Goal: Task Accomplishment & Management: Complete application form

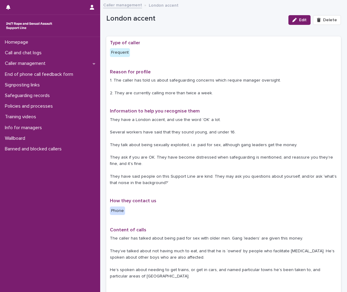
click at [17, 26] on img at bounding box center [29, 26] width 49 height 12
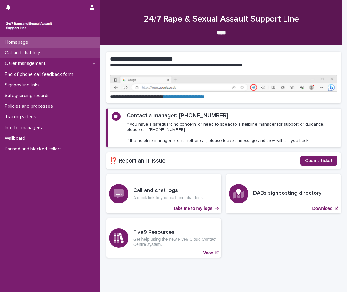
click at [29, 48] on div "Call and chat logs" at bounding box center [50, 53] width 100 height 11
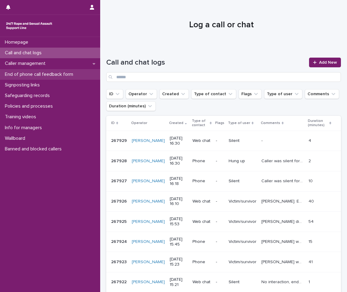
click at [56, 75] on p "End of phone call feedback form" at bounding box center [40, 75] width 76 height 6
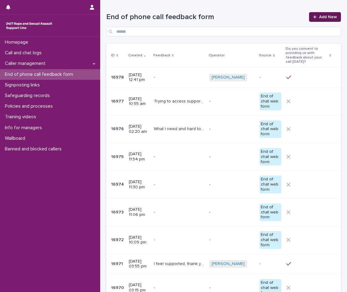
click at [319, 17] on span "Add New" at bounding box center [328, 17] width 18 height 4
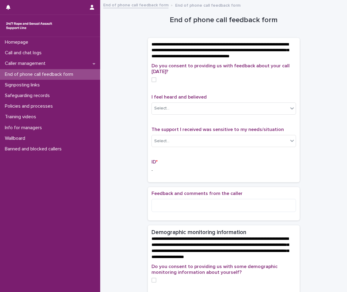
click at [153, 82] on span at bounding box center [153, 79] width 5 height 5
click at [173, 113] on div "Select..." at bounding box center [220, 108] width 136 height 10
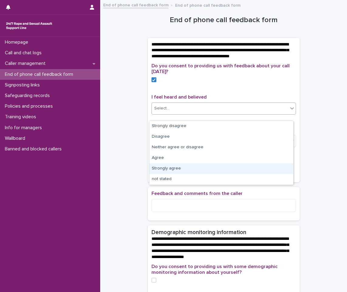
click at [164, 172] on div "Strongly agree" at bounding box center [221, 168] width 144 height 11
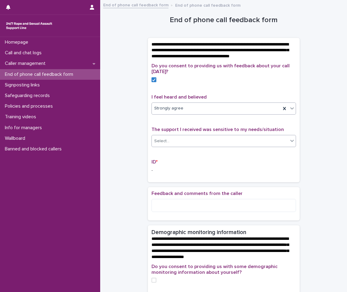
click at [162, 144] on div "Select..." at bounding box center [161, 141] width 15 height 6
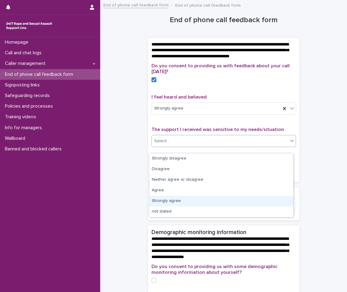
drag, startPoint x: 160, startPoint y: 195, endPoint x: 161, endPoint y: 204, distance: 8.5
click at [161, 204] on div "Strongly agree" at bounding box center [221, 201] width 144 height 11
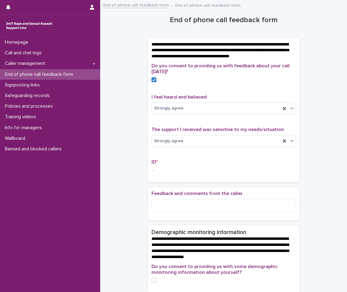
click at [154, 174] on p "-" at bounding box center [223, 170] width 144 height 6
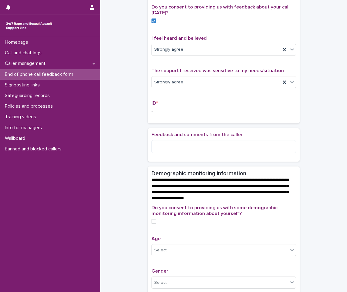
scroll to position [61, 0]
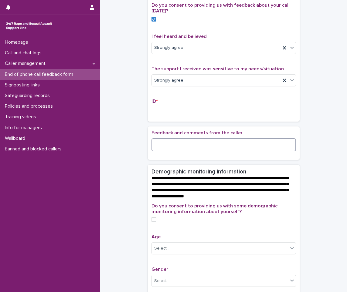
click at [166, 151] on textarea at bounding box center [223, 144] width 144 height 13
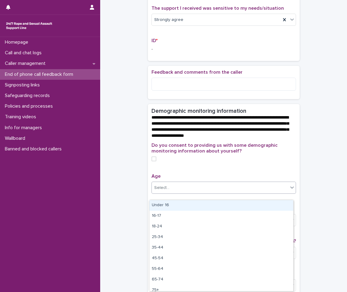
click at [166, 191] on div "Select..." at bounding box center [161, 188] width 15 height 6
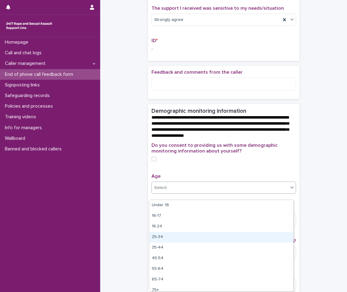
click at [172, 240] on div "25-34" at bounding box center [221, 237] width 144 height 11
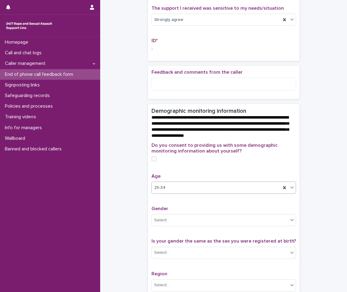
click at [153, 161] on span at bounding box center [153, 158] width 5 height 5
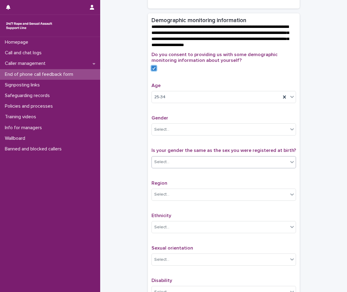
scroll to position [212, 0]
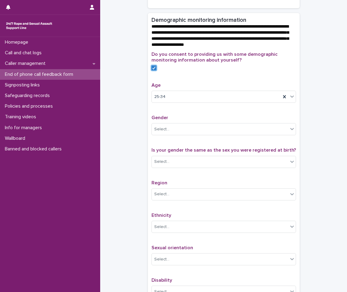
click at [185, 121] on p "Gender" at bounding box center [223, 118] width 144 height 6
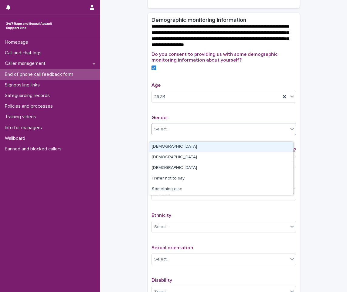
click at [181, 133] on div "Select..." at bounding box center [220, 129] width 136 height 10
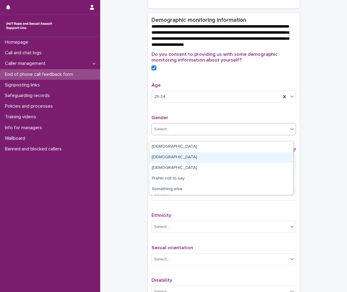
click at [166, 154] on div "[DEMOGRAPHIC_DATA]" at bounding box center [221, 157] width 144 height 11
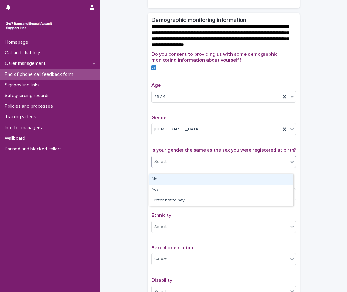
click at [222, 167] on div "Select..." at bounding box center [220, 162] width 136 height 10
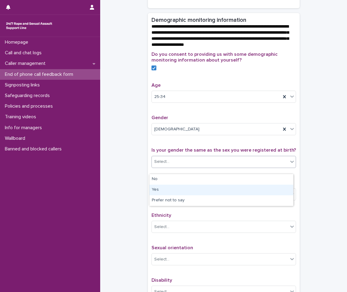
click at [163, 190] on div "Yes" at bounding box center [221, 190] width 144 height 11
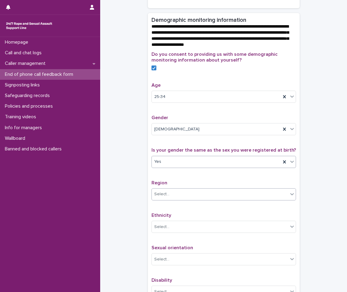
click at [161, 195] on div "Select..." at bounding box center [223, 194] width 144 height 12
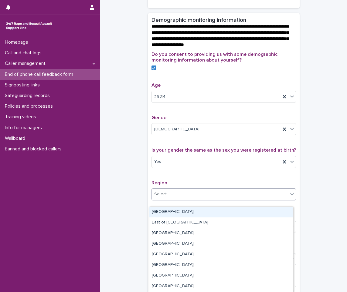
click at [204, 199] on div "Select..." at bounding box center [220, 194] width 136 height 10
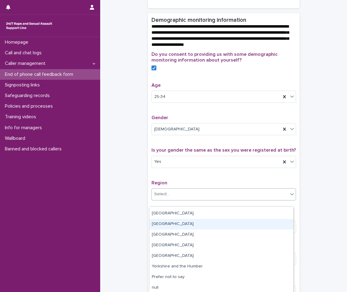
scroll to position [42, 0]
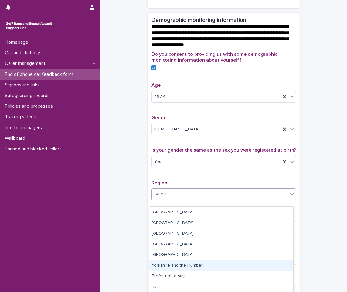
click at [174, 267] on div "Yorkshire and the Humber" at bounding box center [221, 266] width 144 height 11
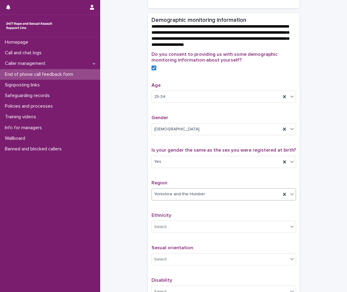
scroll to position [243, 0]
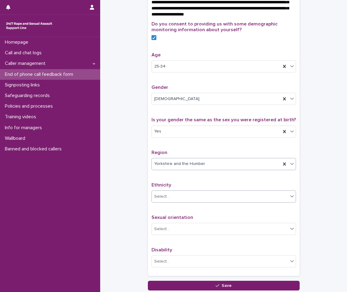
click at [195, 202] on div "Select..." at bounding box center [220, 197] width 136 height 10
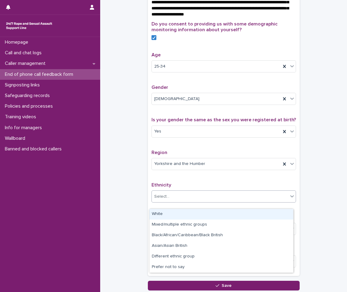
click at [172, 216] on div "White" at bounding box center [221, 214] width 144 height 11
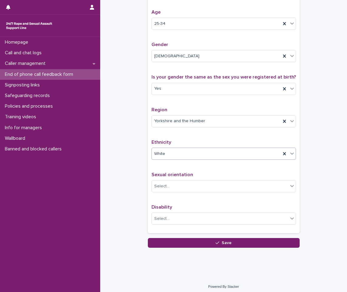
scroll to position [295, 0]
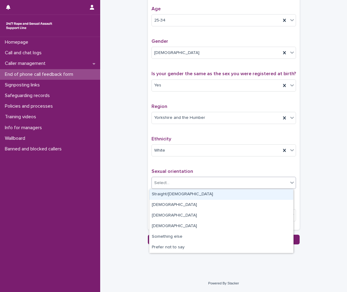
click at [175, 182] on div "Select..." at bounding box center [220, 183] width 136 height 10
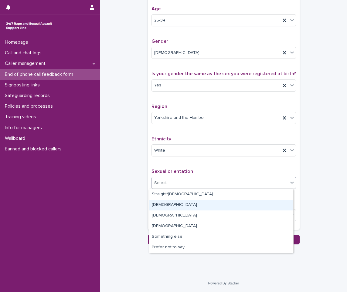
click at [168, 204] on div "[DEMOGRAPHIC_DATA]" at bounding box center [221, 205] width 144 height 11
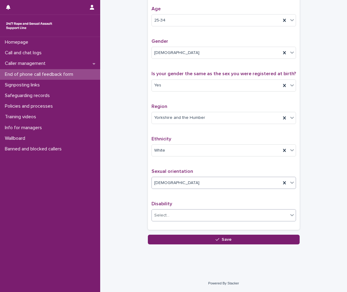
click at [172, 214] on div "Select..." at bounding box center [220, 215] width 136 height 10
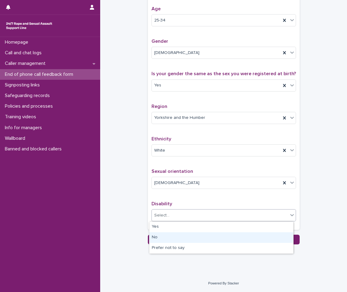
click at [164, 235] on div "No" at bounding box center [221, 237] width 144 height 11
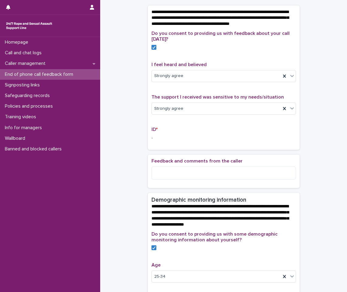
scroll to position [0, 0]
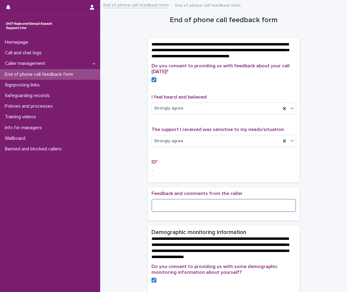
click at [167, 210] on textarea at bounding box center [223, 205] width 144 height 13
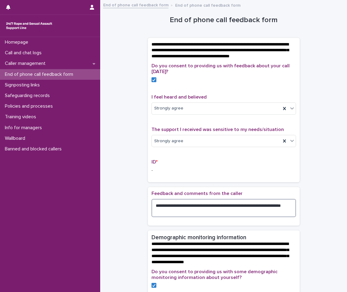
type textarea "**********"
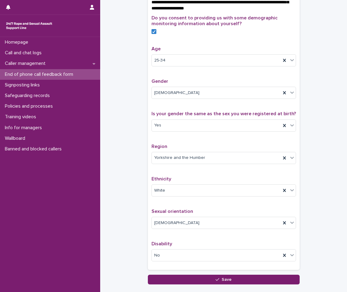
scroll to position [300, 0]
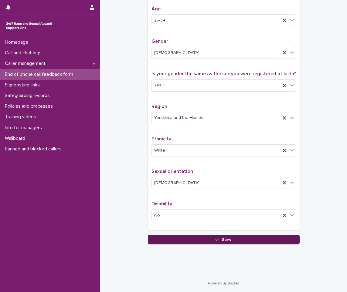
click at [206, 237] on button "Save" at bounding box center [224, 240] width 152 height 10
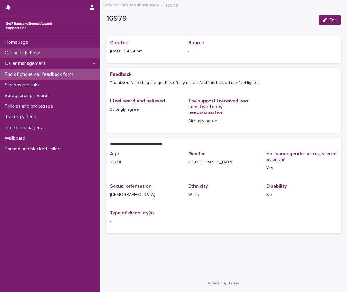
click at [13, 49] on div "Call and chat logs" at bounding box center [50, 53] width 100 height 11
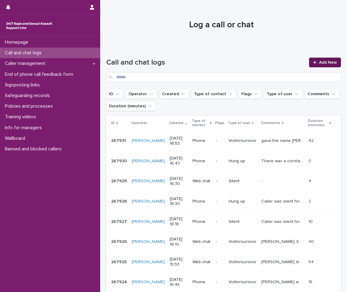
click at [313, 61] on icon at bounding box center [315, 62] width 4 height 4
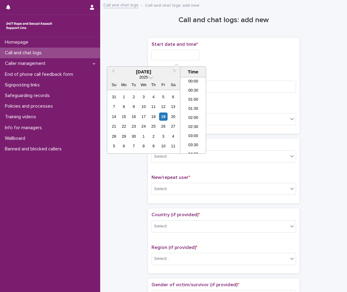
click at [156, 59] on input "text" at bounding box center [175, 55] width 48 height 11
click at [192, 103] on li "16:00" at bounding box center [193, 106] width 26 height 9
click at [189, 59] on input "**********" at bounding box center [175, 55] width 48 height 11
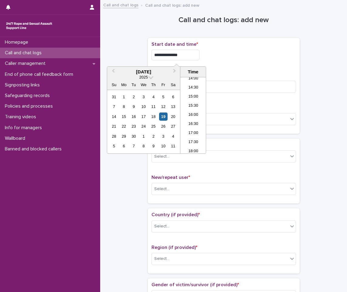
type input "**********"
click at [251, 129] on div "Call or chat? * Select..." at bounding box center [223, 117] width 144 height 25
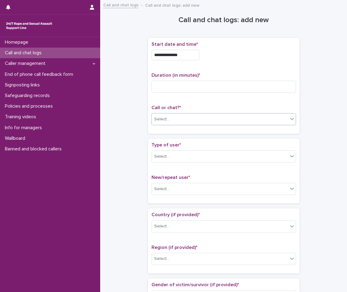
click at [243, 123] on div "Select..." at bounding box center [220, 119] width 136 height 10
click at [170, 129] on div "Phone" at bounding box center [221, 131] width 144 height 11
click at [176, 86] on input at bounding box center [223, 87] width 144 height 12
type input "**"
click at [194, 156] on div "Select..." at bounding box center [220, 157] width 136 height 10
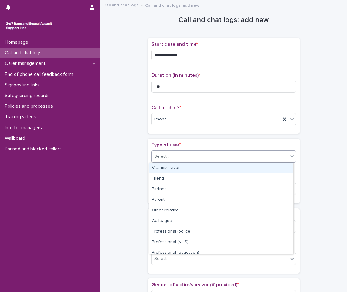
click at [169, 170] on div "Victim/survivor" at bounding box center [221, 168] width 144 height 11
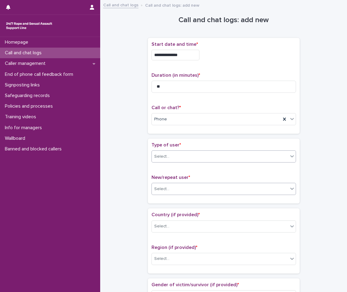
click at [174, 191] on div "Select..." at bounding box center [220, 189] width 136 height 10
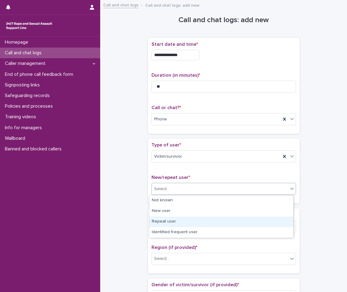
click at [173, 221] on div "Repeat user" at bounding box center [221, 222] width 144 height 11
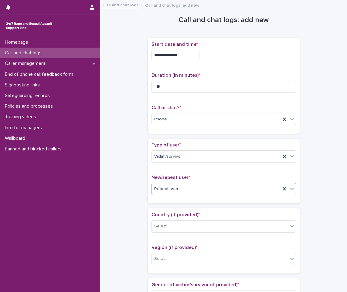
scroll to position [30, 0]
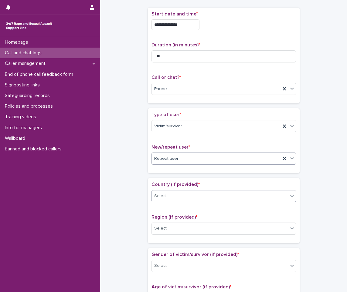
click at [178, 195] on div "Select..." at bounding box center [220, 196] width 136 height 10
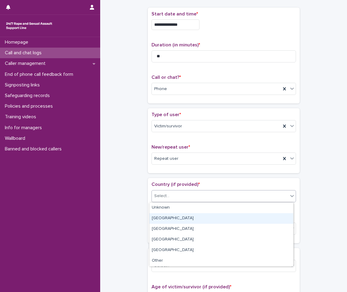
click at [174, 213] on div "[GEOGRAPHIC_DATA]" at bounding box center [221, 218] width 144 height 11
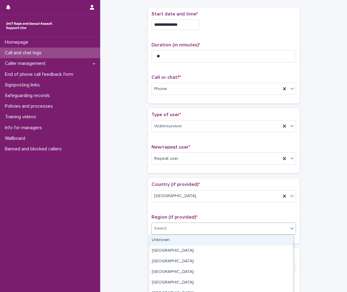
click at [177, 226] on div "Select..." at bounding box center [220, 229] width 136 height 10
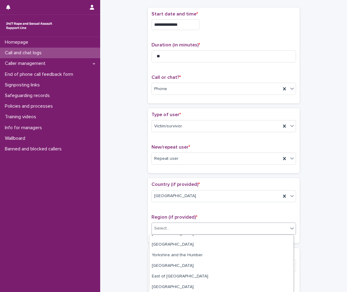
scroll to position [59, 0]
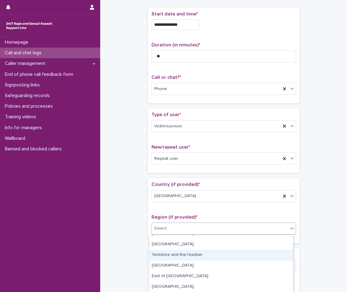
click at [185, 257] on div "Yorkshire and the Humber" at bounding box center [221, 255] width 144 height 11
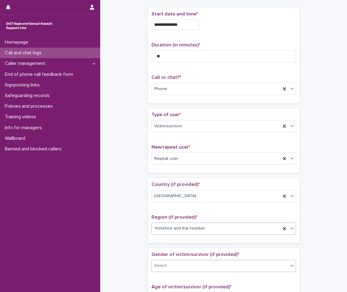
click at [173, 261] on div "Select..." at bounding box center [220, 266] width 136 height 10
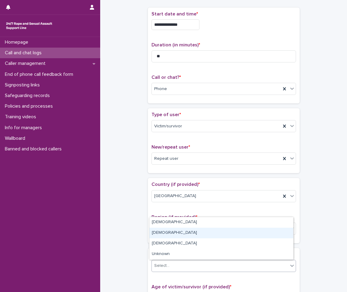
click at [166, 235] on div "[DEMOGRAPHIC_DATA]" at bounding box center [221, 233] width 144 height 11
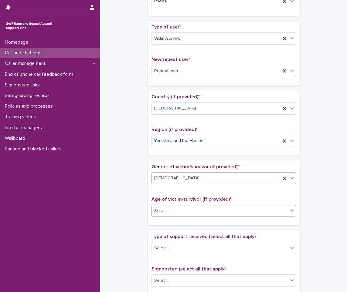
scroll to position [121, 0]
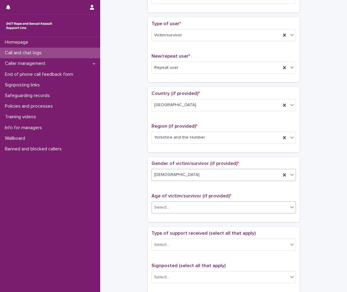
click at [178, 205] on div "Select..." at bounding box center [220, 208] width 136 height 10
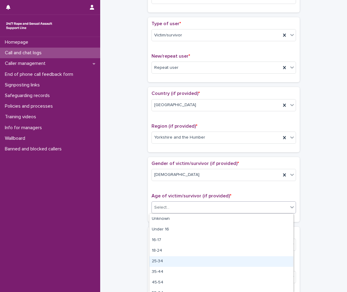
click at [165, 260] on div "25-34" at bounding box center [221, 261] width 144 height 11
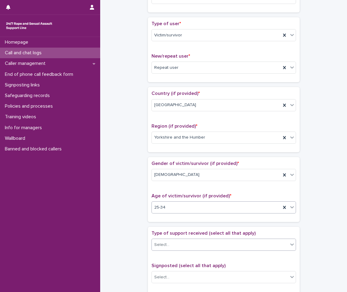
scroll to position [212, 0]
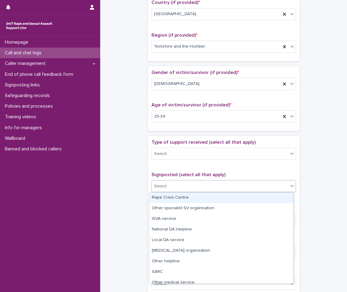
click at [177, 189] on div "Select..." at bounding box center [220, 186] width 136 height 10
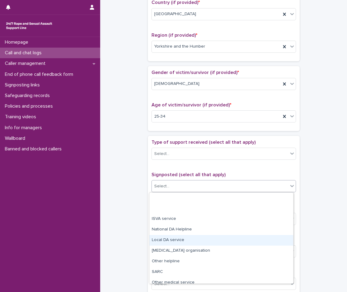
scroll to position [36, 0]
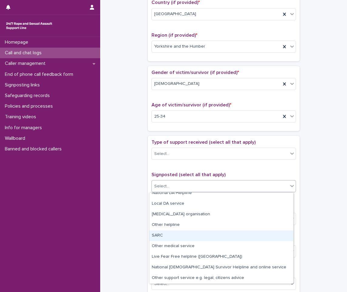
click at [130, 217] on div "**********" at bounding box center [223, 101] width 234 height 620
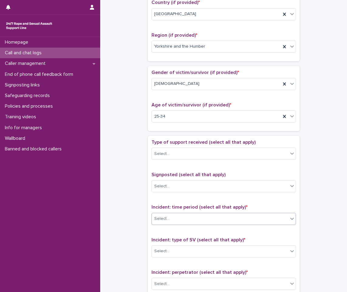
click at [183, 216] on div "Select..." at bounding box center [220, 219] width 136 height 10
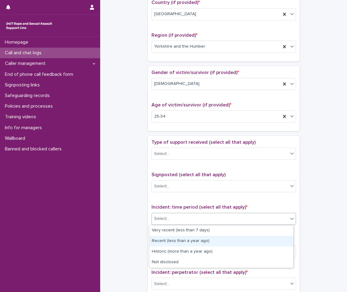
click at [174, 243] on div "Recent (less than a year ago)" at bounding box center [221, 241] width 144 height 11
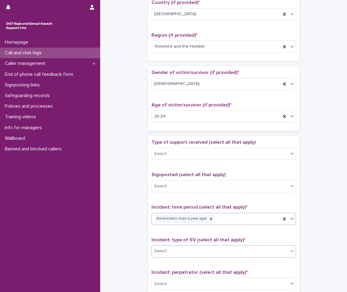
click at [190, 248] on div "Select..." at bounding box center [220, 251] width 136 height 10
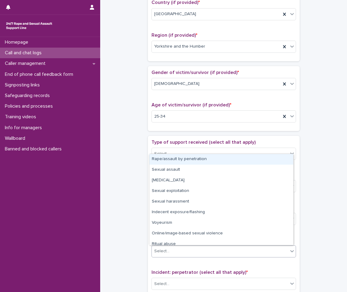
click at [185, 156] on div "Rape/assault by penetration" at bounding box center [221, 159] width 144 height 11
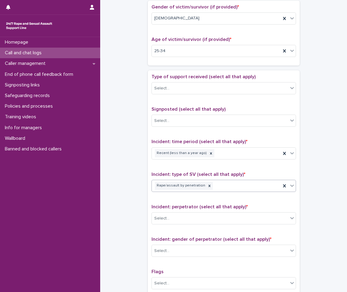
scroll to position [303, 0]
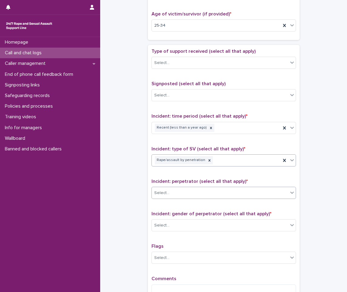
click at [187, 191] on div "Select..." at bounding box center [220, 193] width 136 height 10
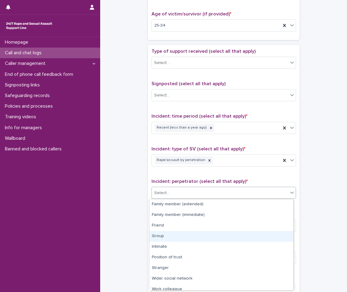
scroll to position [26, 0]
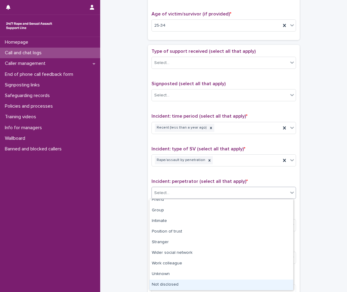
click at [173, 283] on div "Not disclosed" at bounding box center [221, 285] width 144 height 11
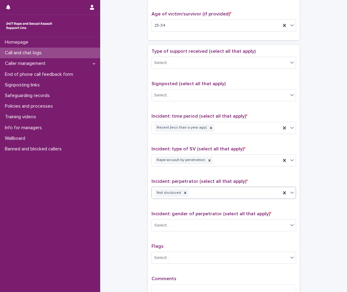
click at [186, 218] on div "Incident: gender of perpetrator (select all that apply) * Select..." at bounding box center [223, 223] width 144 height 25
click at [181, 227] on div "Select..." at bounding box center [220, 225] width 136 height 10
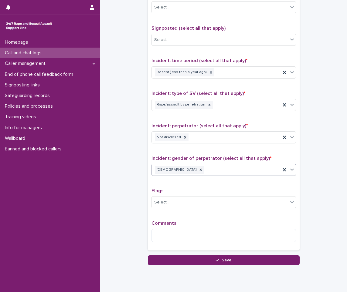
scroll to position [364, 0]
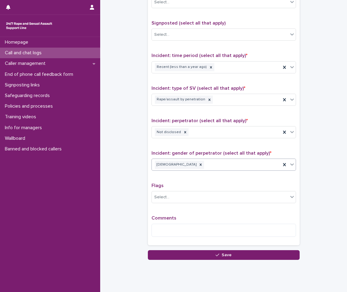
click at [174, 238] on div "Comments" at bounding box center [223, 228] width 144 height 26
click at [175, 231] on textarea at bounding box center [223, 230] width 144 height 13
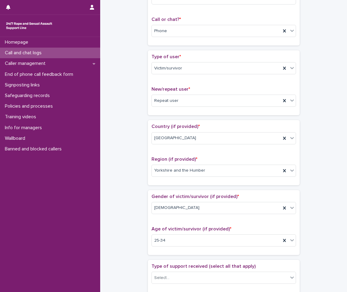
scroll to position [91, 0]
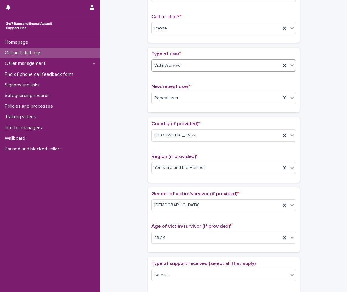
type textarea "**********"
click at [203, 67] on div "Victim/survivor" at bounding box center [216, 66] width 129 height 10
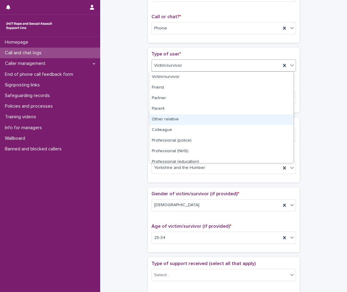
click at [170, 125] on div "Other relative" at bounding box center [221, 119] width 144 height 11
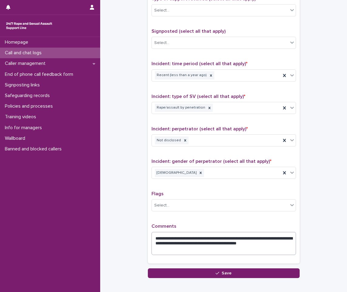
scroll to position [389, 0]
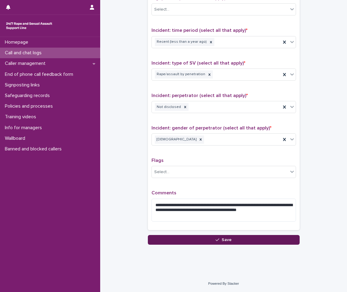
click at [283, 240] on button "Save" at bounding box center [224, 240] width 152 height 10
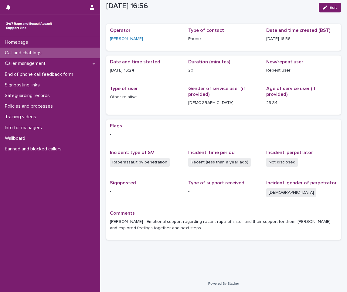
scroll to position [12, 0]
click at [37, 58] on div "Call and chat logs" at bounding box center [50, 53] width 100 height 11
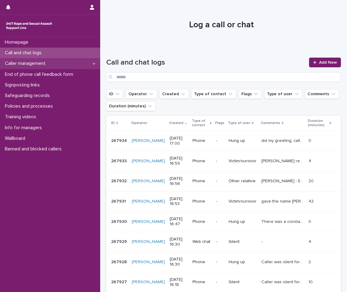
click at [36, 63] on p "Caller management" at bounding box center [26, 64] width 48 height 6
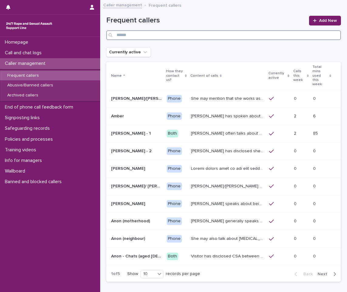
click at [238, 37] on input "Search" at bounding box center [223, 35] width 234 height 10
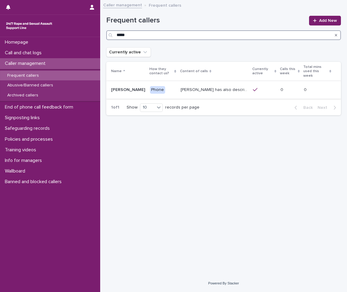
type input "*****"
click at [250, 90] on td at bounding box center [264, 90] width 28 height 18
